Goal: Find specific page/section: Find specific page/section

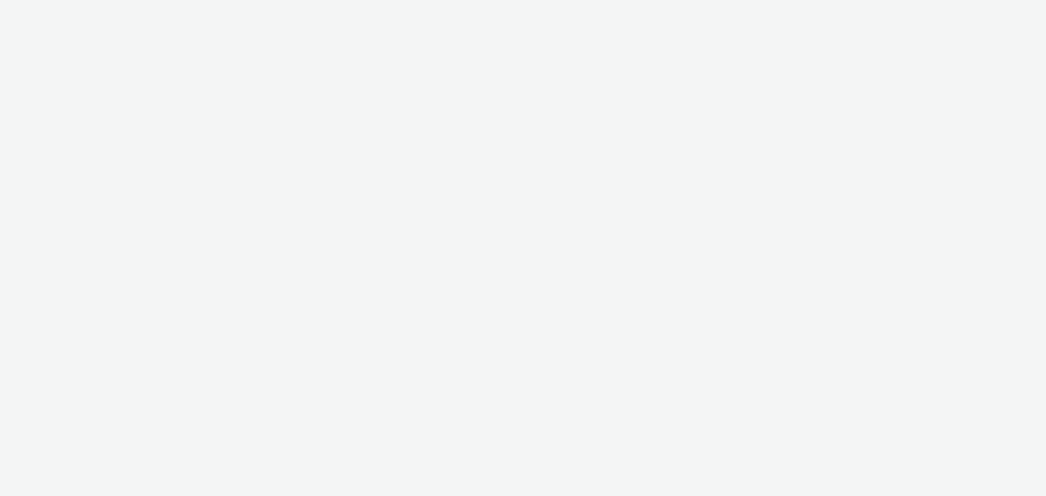
select select "cff8590b-41ac-41ea-8cbb-9853a913f89b"
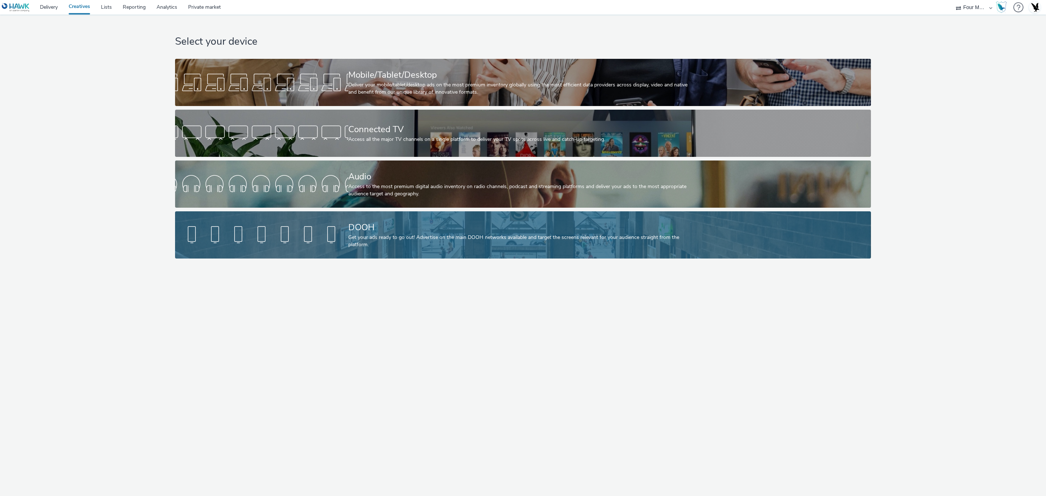
click at [410, 223] on div "DOOH" at bounding box center [521, 227] width 346 height 13
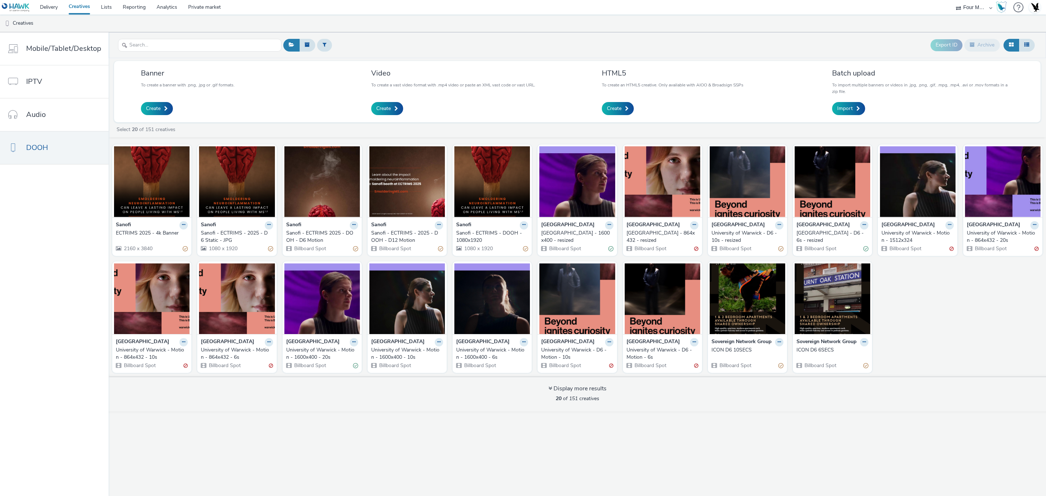
click at [329, 236] on div "Sanofi - ECTRIMS 2025 - DOOH - D6 Motion" at bounding box center [320, 236] width 69 height 15
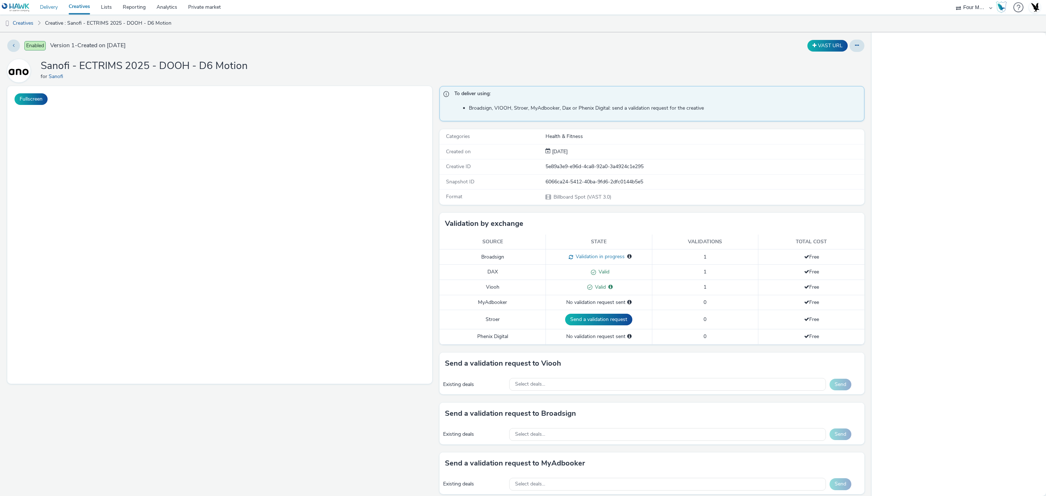
click at [49, 4] on link "Delivery" at bounding box center [48, 7] width 29 height 15
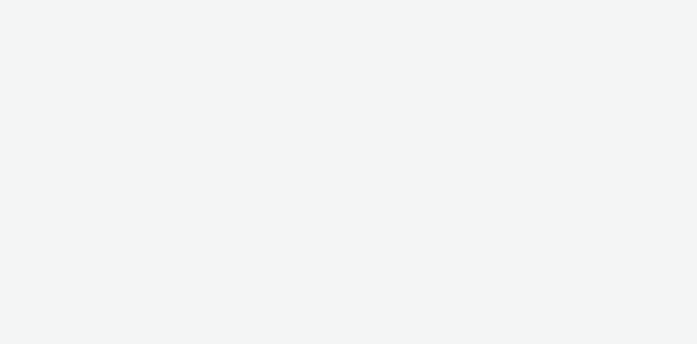
select select "cff8590b-41ac-41ea-8cbb-9853a913f89b"
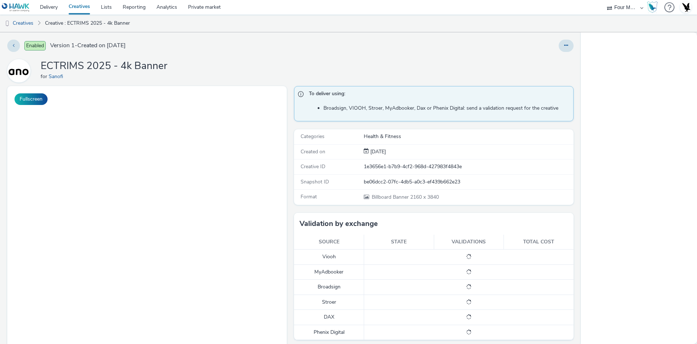
scroll to position [44, 0]
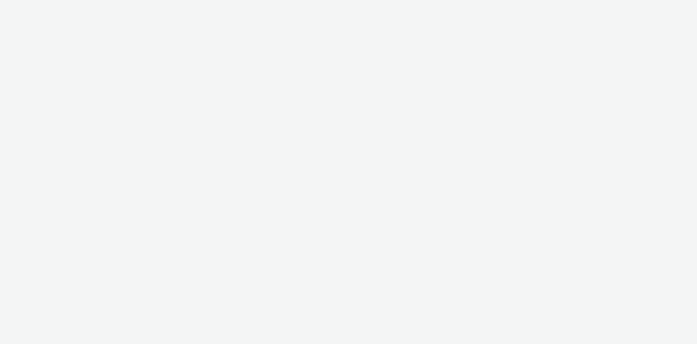
select select "cff8590b-41ac-41ea-8cbb-9853a913f89b"
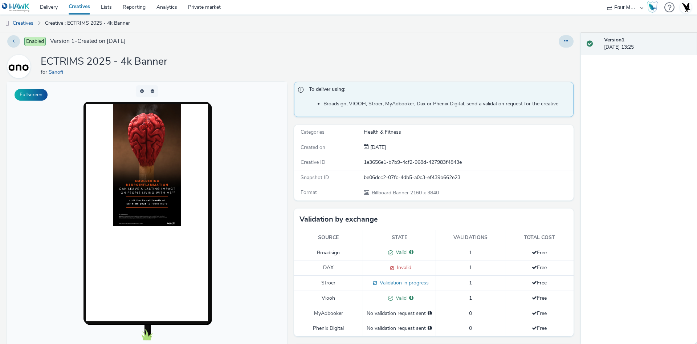
scroll to position [4, 0]
click at [55, 9] on link "Delivery" at bounding box center [48, 7] width 29 height 15
